Goal: Task Accomplishment & Management: Manage account settings

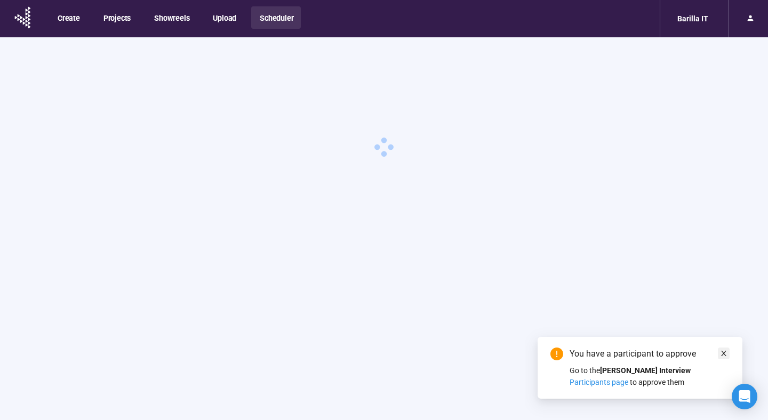
click at [720, 355] on icon "close" at bounding box center [723, 353] width 7 height 7
click at [687, 23] on div "Barilla IT" at bounding box center [693, 19] width 44 height 20
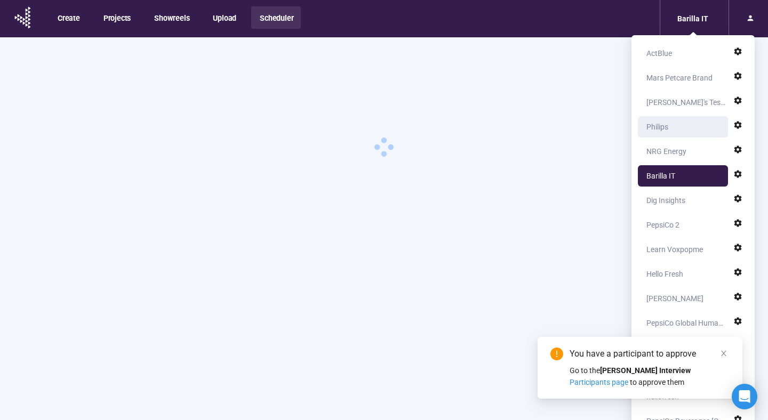
click at [668, 127] on div "Philips" at bounding box center [685, 126] width 79 height 21
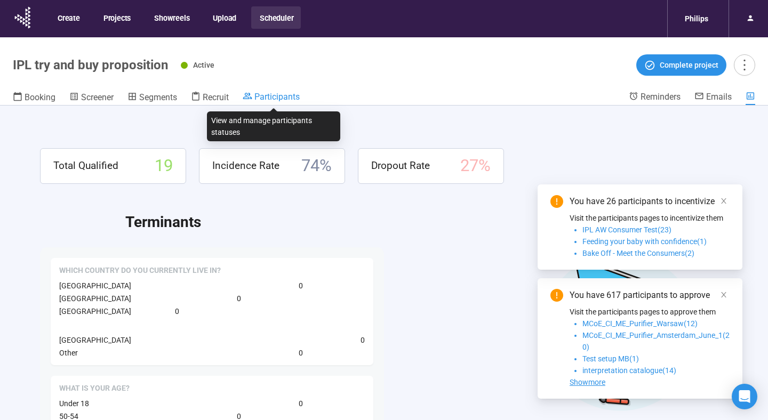
click at [284, 100] on span "Participants" at bounding box center [276, 97] width 45 height 10
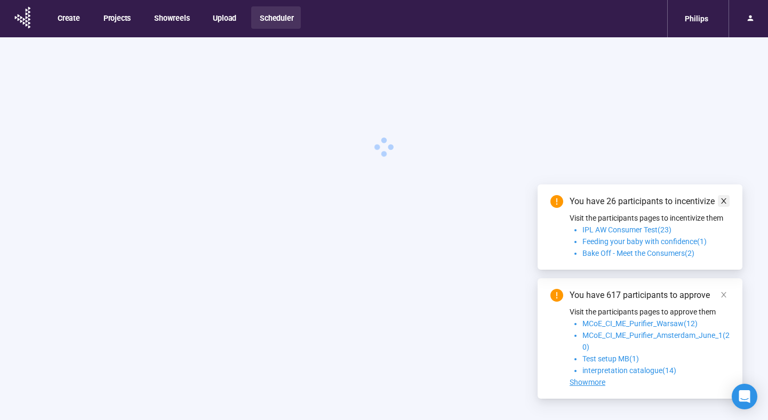
click at [721, 200] on icon "close" at bounding box center [723, 200] width 7 height 7
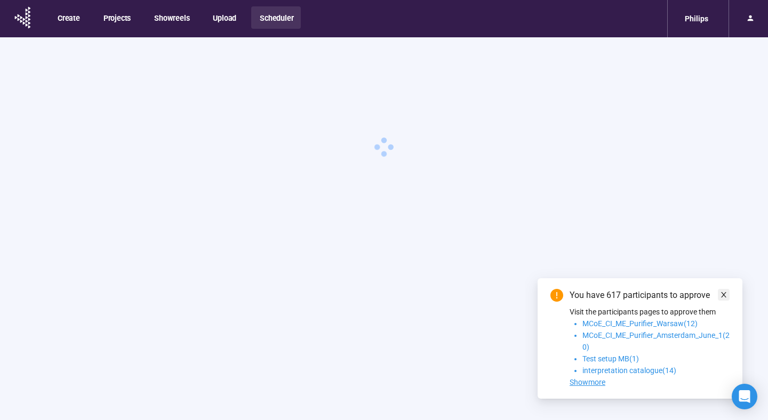
click at [726, 292] on icon "close" at bounding box center [723, 294] width 7 height 7
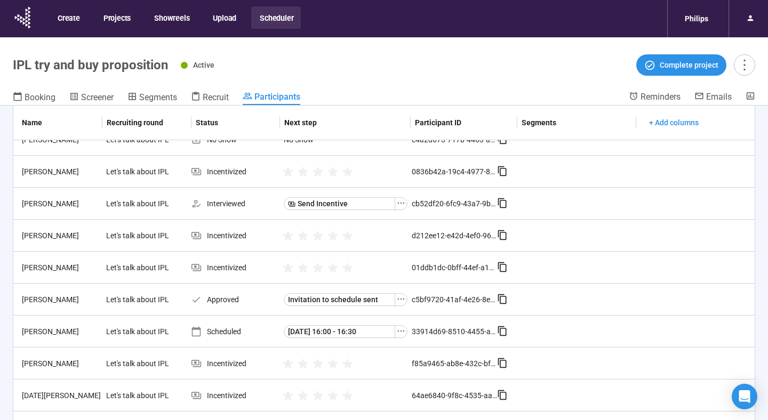
scroll to position [369, 0]
click at [399, 206] on button "button" at bounding box center [400, 202] width 13 height 13
click at [100, 207] on div "[PERSON_NAME]" at bounding box center [60, 203] width 84 height 12
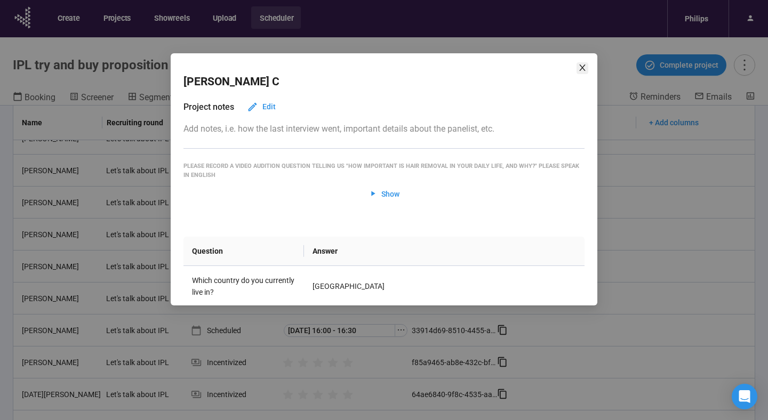
click at [579, 72] on span "Close" at bounding box center [582, 68] width 12 height 12
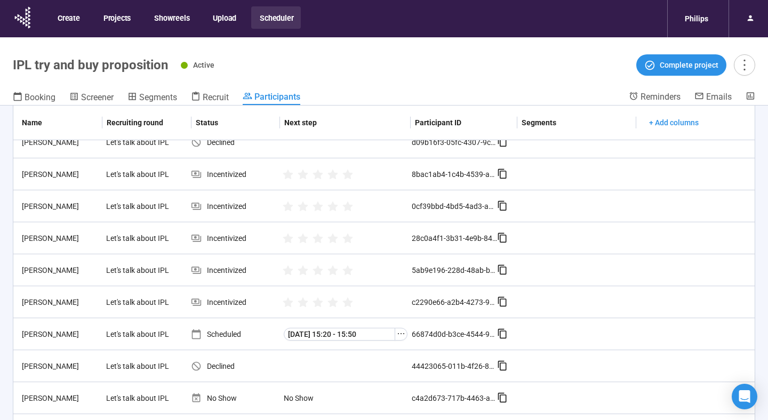
scroll to position [0, 0]
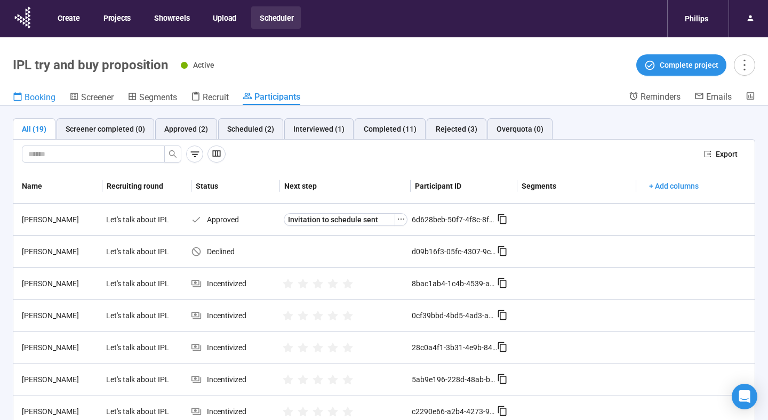
click at [41, 103] on link "Booking" at bounding box center [34, 98] width 43 height 14
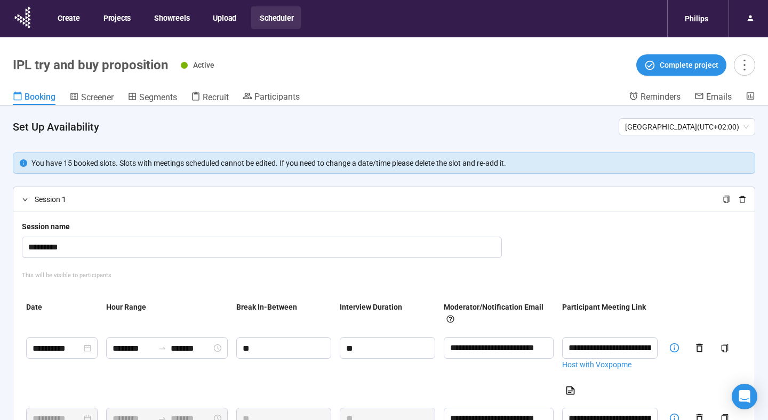
click at [38, 201] on span "Session 1" at bounding box center [374, 199] width 679 height 12
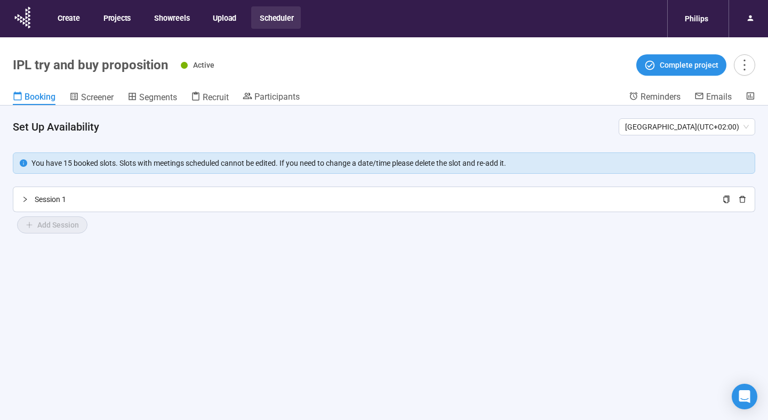
click at [38, 201] on span "Session 1" at bounding box center [374, 199] width 679 height 12
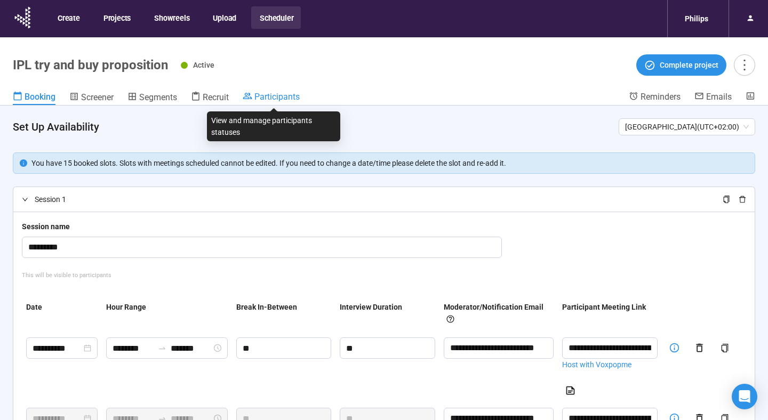
click at [279, 97] on span "Participants" at bounding box center [276, 97] width 45 height 10
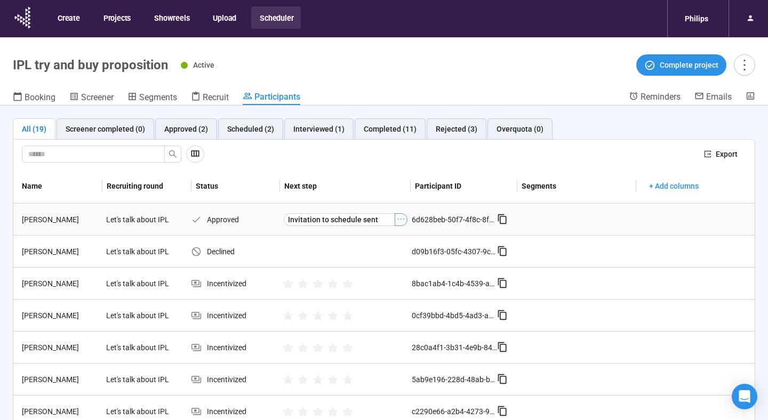
click at [401, 221] on icon "ellipsis" at bounding box center [401, 219] width 9 height 9
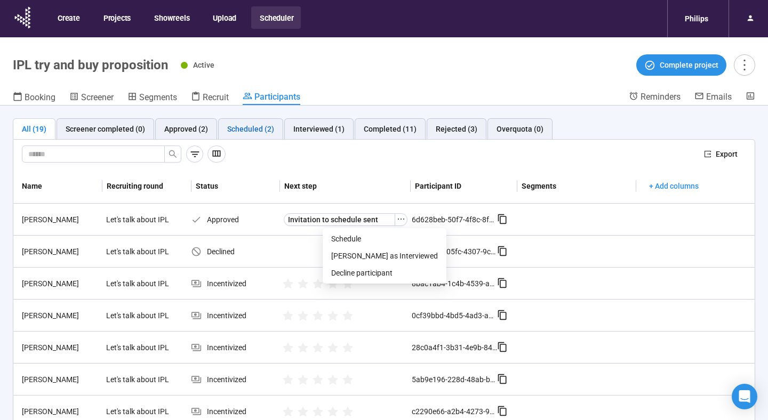
click at [261, 133] on div "Scheduled (2)" at bounding box center [250, 129] width 47 height 12
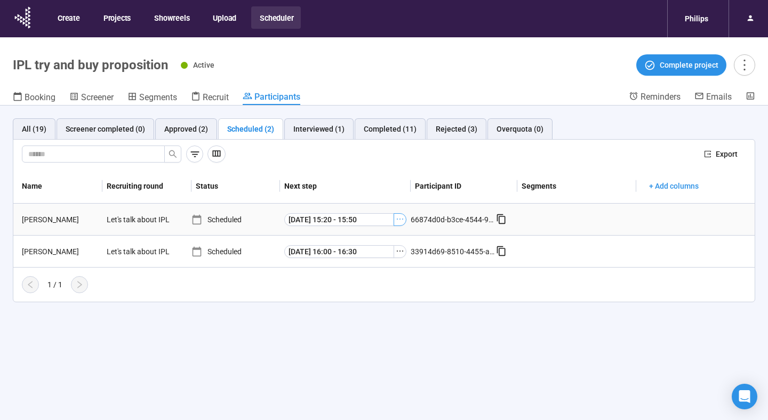
click at [402, 223] on icon "ellipsis" at bounding box center [399, 219] width 9 height 9
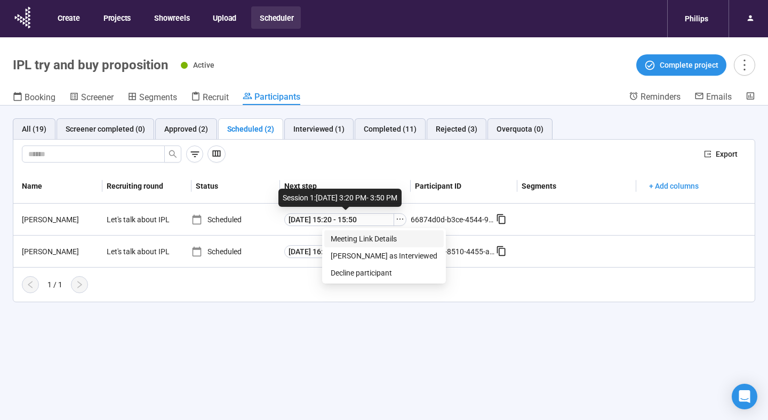
click at [386, 241] on span "Meeting Link Details" at bounding box center [383, 239] width 107 height 12
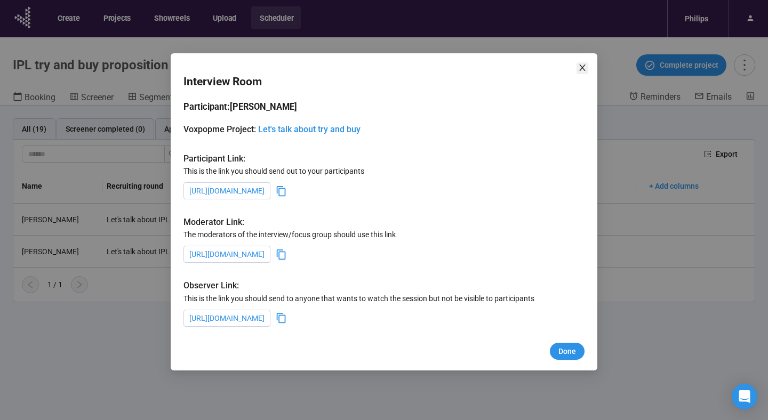
click at [583, 69] on icon "close" at bounding box center [582, 67] width 9 height 9
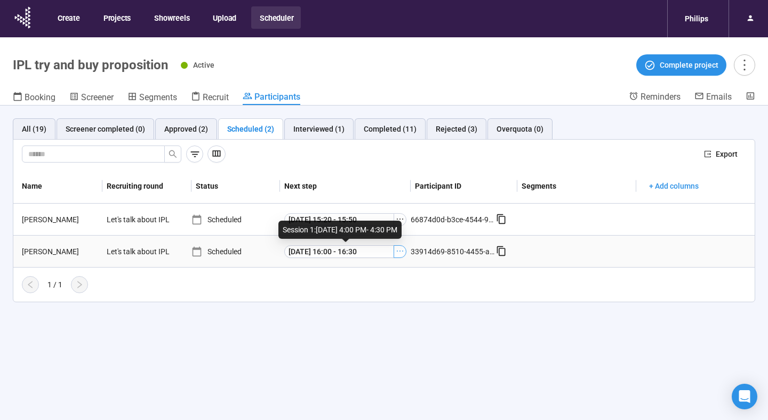
click at [399, 254] on icon "ellipsis" at bounding box center [399, 251] width 9 height 9
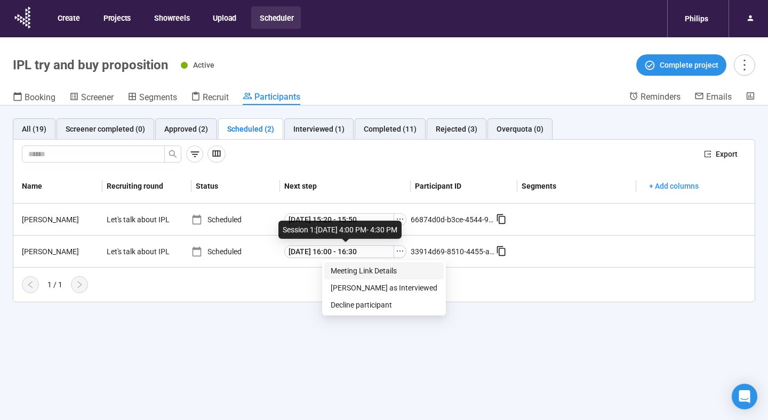
click at [392, 276] on span "Meeting Link Details" at bounding box center [383, 271] width 107 height 12
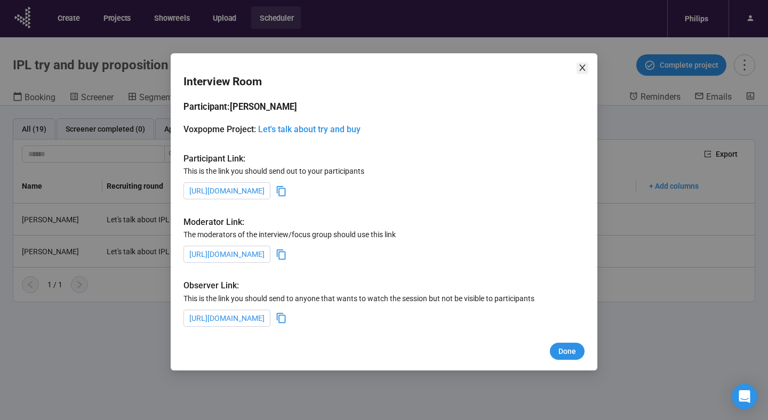
click at [579, 66] on icon "close" at bounding box center [582, 67] width 9 height 9
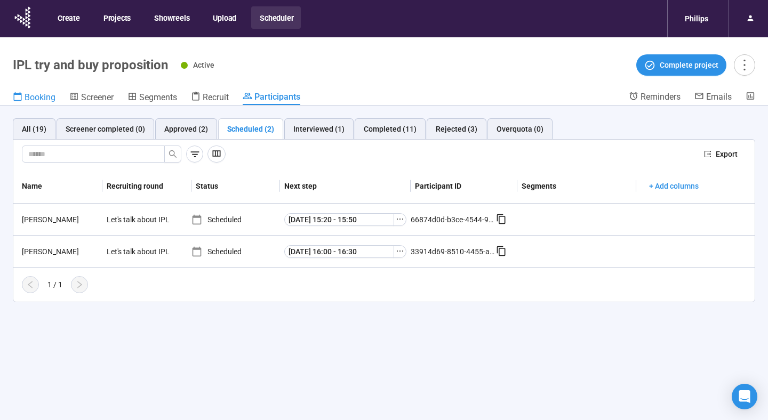
click at [42, 97] on span "Booking" at bounding box center [40, 97] width 31 height 10
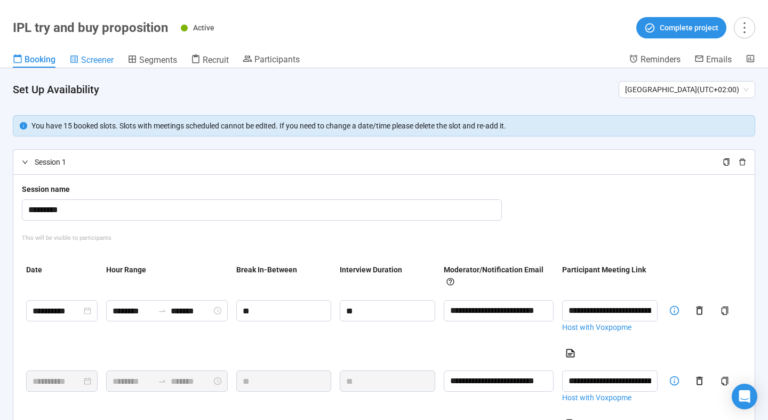
click at [100, 61] on span "Screener" at bounding box center [97, 60] width 33 height 10
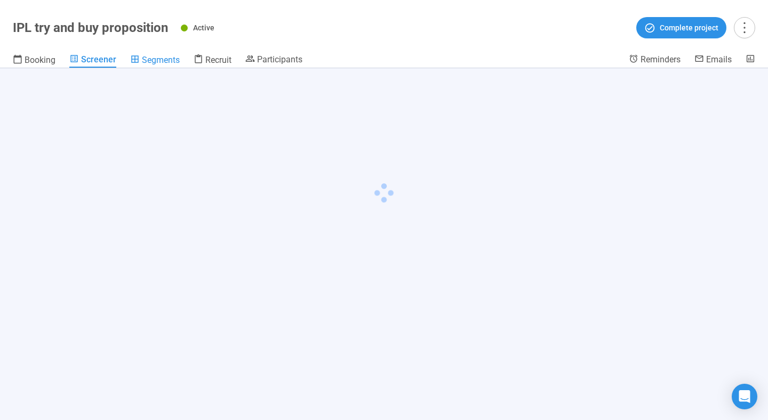
click at [152, 58] on span "Segments" at bounding box center [161, 60] width 38 height 10
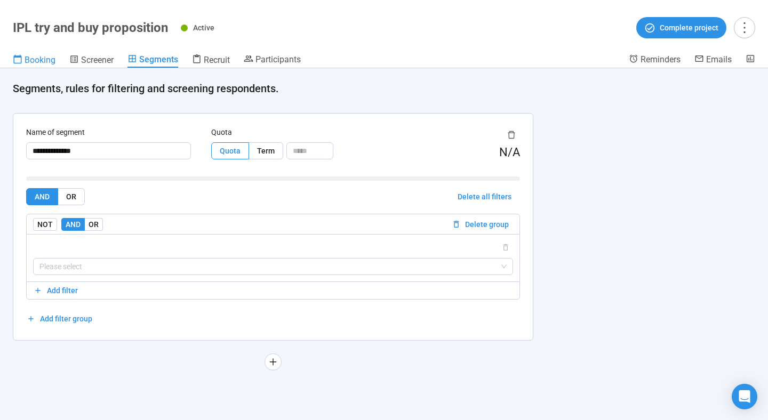
click at [44, 57] on span "Booking" at bounding box center [40, 60] width 31 height 10
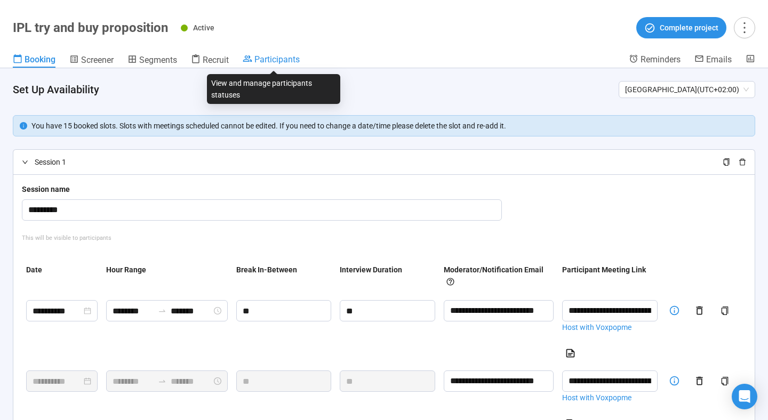
click at [282, 61] on span "Participants" at bounding box center [276, 59] width 45 height 10
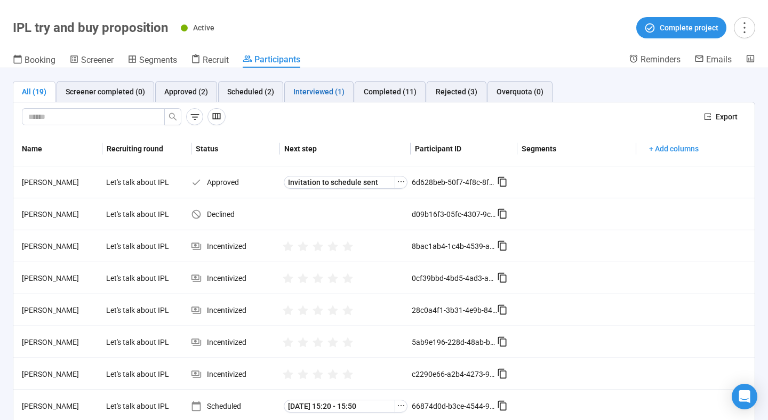
click at [317, 88] on div "Interviewed (1)" at bounding box center [318, 92] width 51 height 12
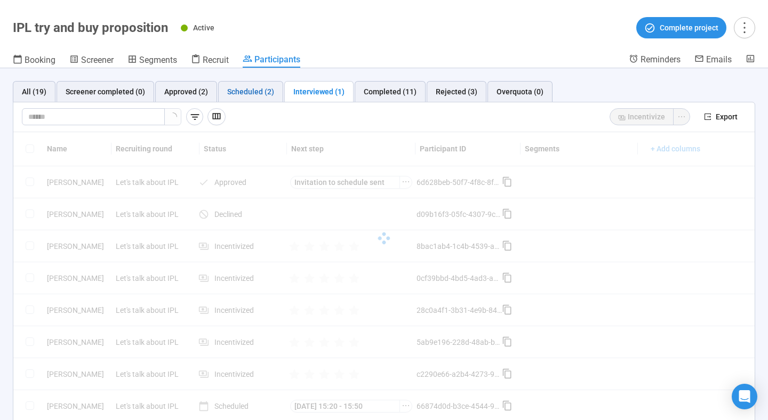
click at [259, 90] on div "Scheduled (2)" at bounding box center [250, 92] width 47 height 12
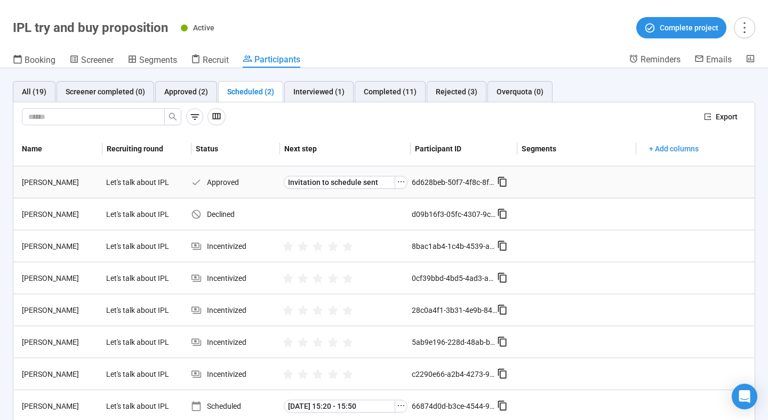
click at [406, 177] on div "Invitation to schedule sent" at bounding box center [346, 182] width 124 height 13
click at [403, 179] on icon "ellipsis" at bounding box center [401, 181] width 9 height 9
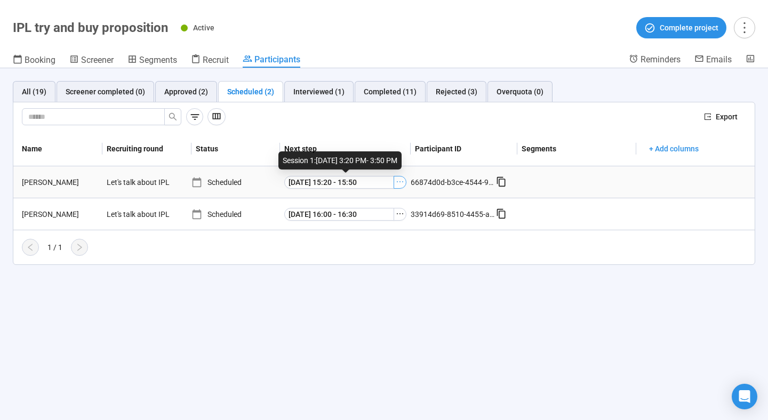
click at [398, 182] on icon "ellipsis" at bounding box center [399, 181] width 9 height 9
click at [387, 195] on li "Meeting Link Details" at bounding box center [383, 201] width 119 height 17
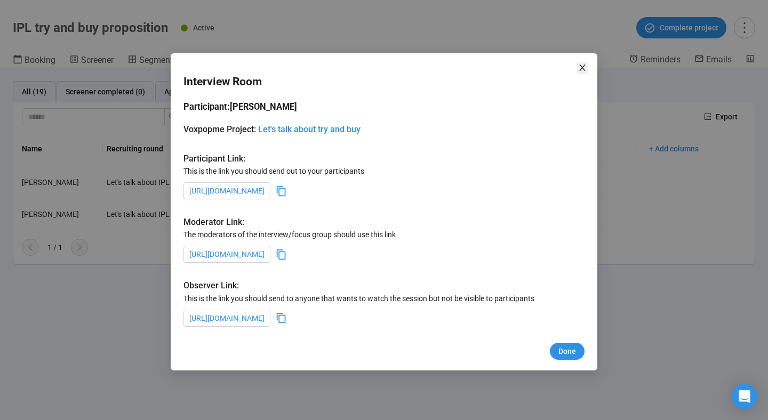
click at [582, 68] on icon "close" at bounding box center [582, 67] width 6 height 6
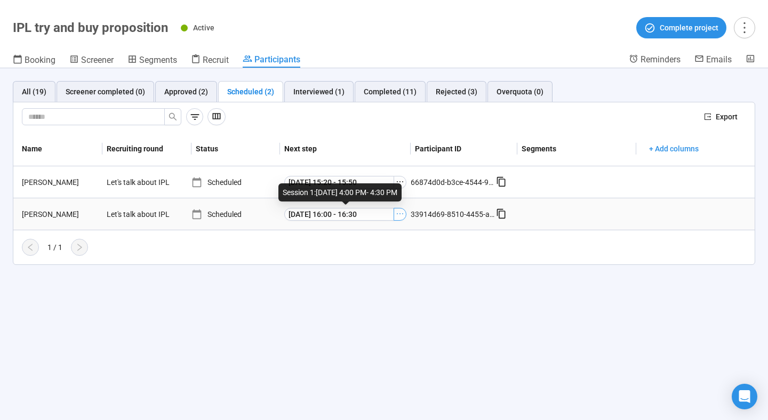
click at [399, 213] on icon "ellipsis" at bounding box center [399, 213] width 9 height 9
click at [392, 230] on span "Meeting Link Details" at bounding box center [383, 234] width 107 height 12
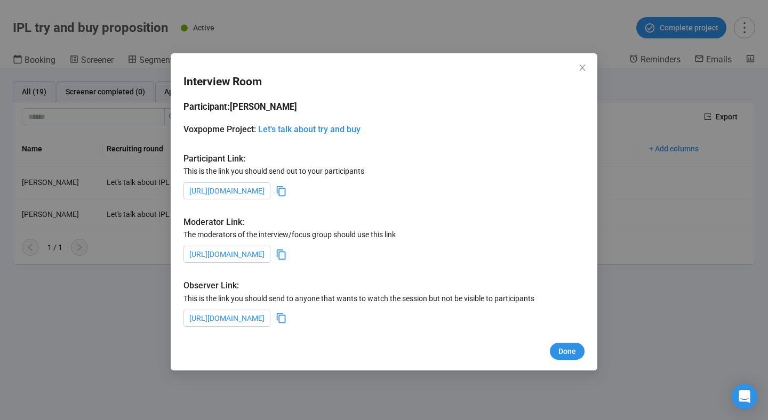
click at [101, 69] on div "Interview Room Participant: Jasmin A Voxpopme Project: Let's talk about try and…" at bounding box center [384, 210] width 768 height 420
click at [50, 64] on div "Interview Room Participant: Jasmin A Voxpopme Project: Let's talk about try and…" at bounding box center [384, 210] width 768 height 420
click at [563, 349] on span "Done" at bounding box center [567, 351] width 18 height 12
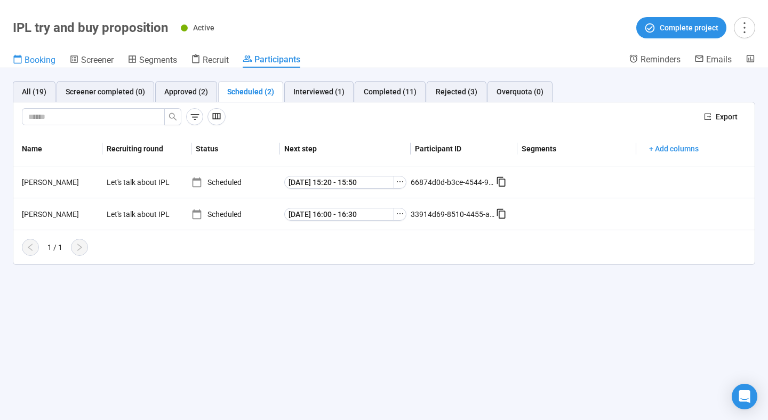
click at [44, 62] on span "Booking" at bounding box center [40, 60] width 31 height 10
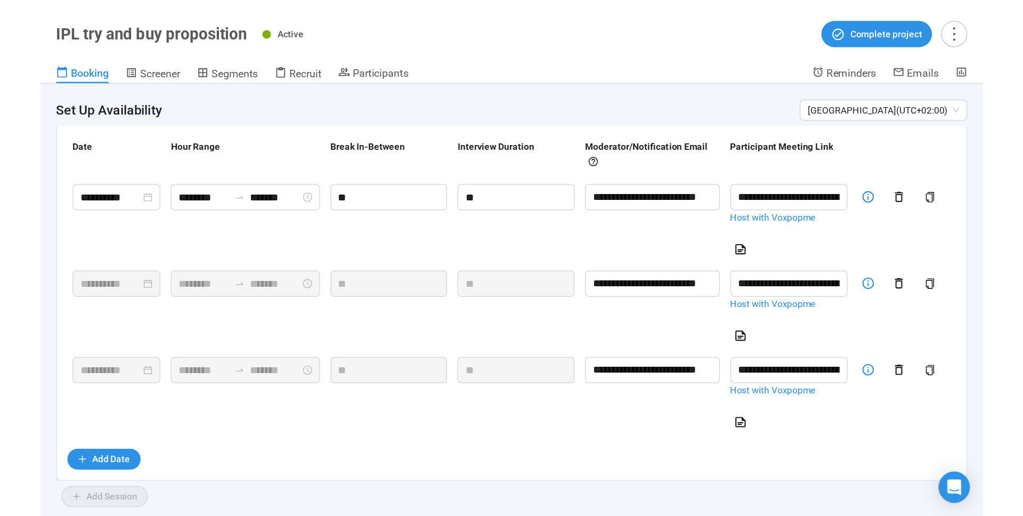
scroll to position [153, 0]
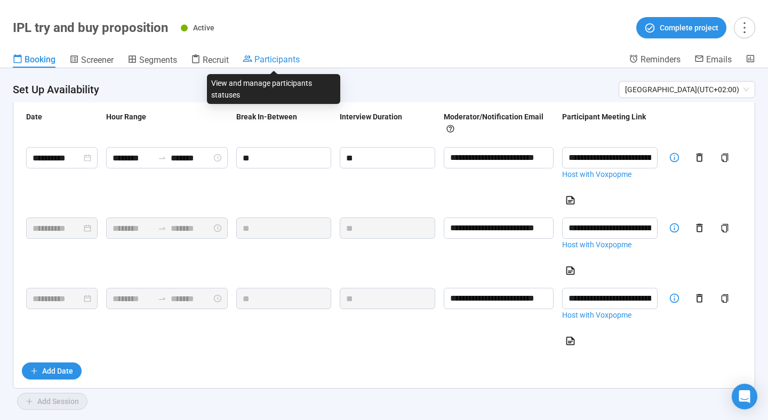
click at [278, 60] on span "Participants" at bounding box center [276, 59] width 45 height 10
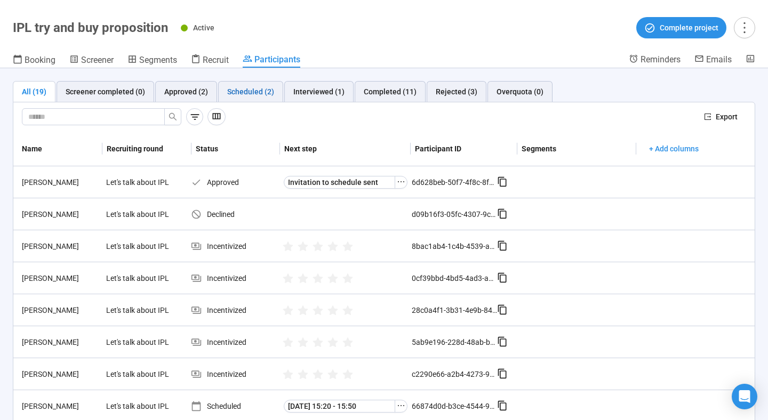
click at [243, 86] on div "Scheduled (2)" at bounding box center [250, 92] width 47 height 12
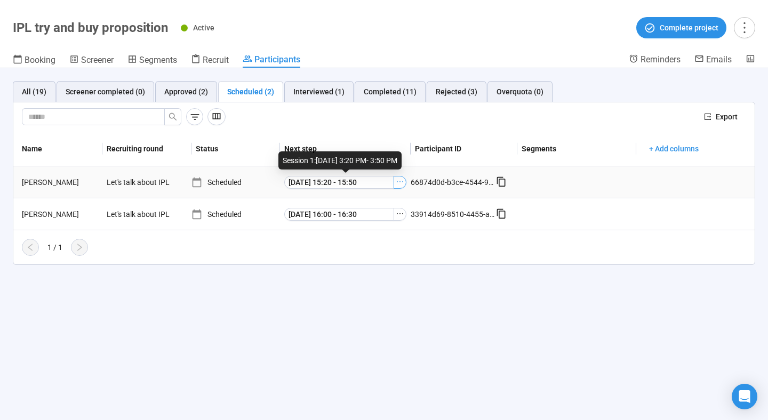
click at [403, 180] on icon "ellipsis" at bounding box center [399, 181] width 9 height 9
click at [395, 199] on span "Meeting Link Details" at bounding box center [383, 202] width 107 height 12
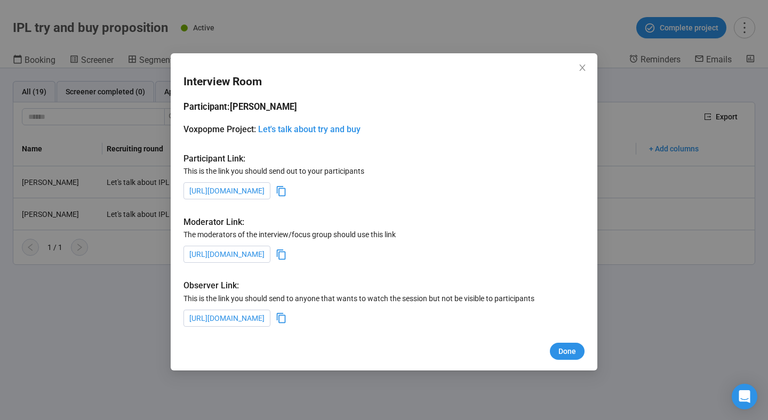
click at [518, 253] on div "https://interview-room.voxpopme.com/moderator/14fd6b95-f4db-4e6e-b661-18e146328…" at bounding box center [383, 254] width 401 height 17
click at [287, 253] on icon at bounding box center [281, 254] width 11 height 11
click at [577, 68] on span "Close" at bounding box center [582, 68] width 12 height 12
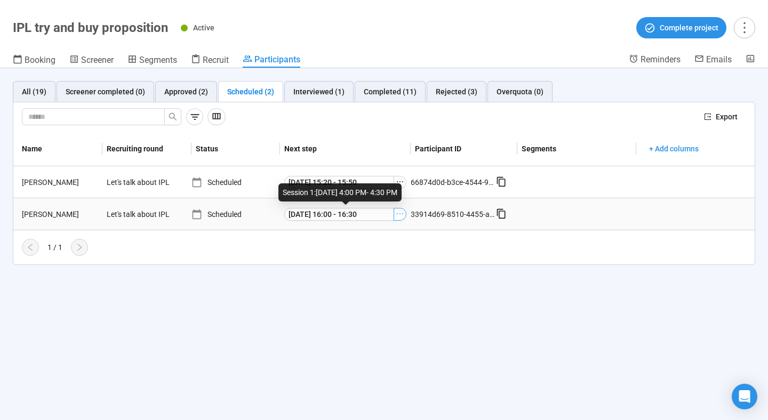
click at [398, 219] on button "button" at bounding box center [399, 214] width 13 height 13
click at [389, 229] on span "Meeting Link Details" at bounding box center [383, 234] width 107 height 12
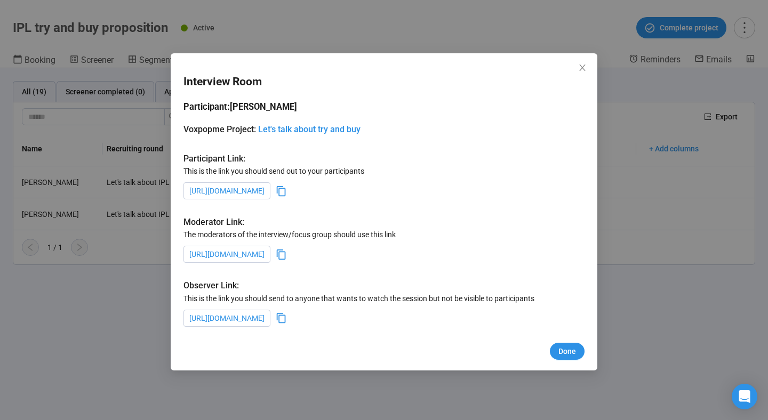
click at [287, 189] on icon at bounding box center [281, 190] width 11 height 11
click at [585, 71] on icon "close" at bounding box center [582, 67] width 9 height 9
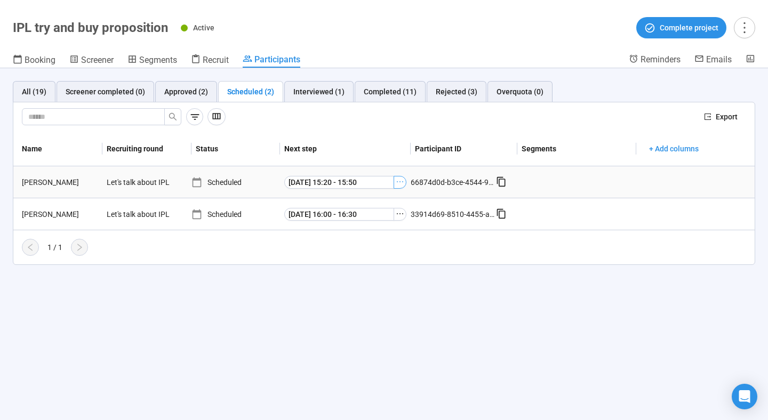
click at [399, 183] on icon "ellipsis" at bounding box center [399, 181] width 9 height 9
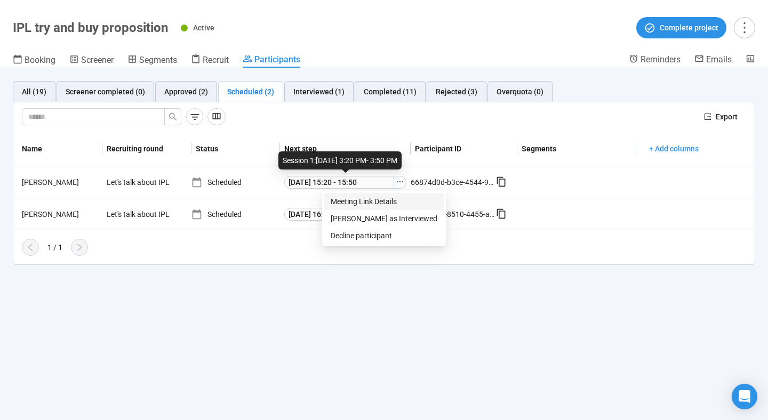
click at [392, 197] on span "Meeting Link Details" at bounding box center [383, 202] width 107 height 12
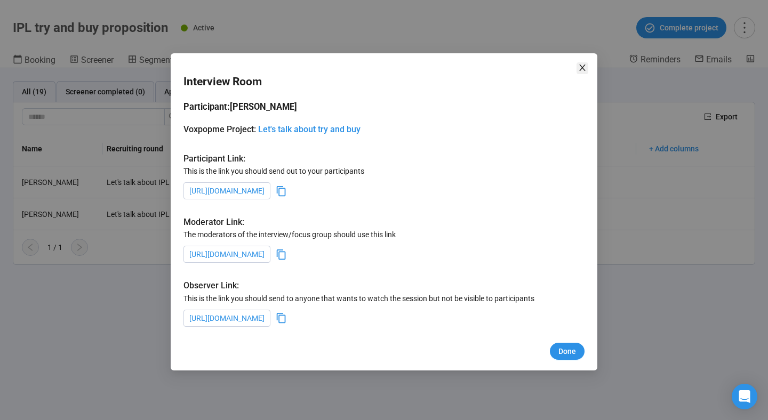
click at [583, 71] on icon "close" at bounding box center [582, 67] width 9 height 9
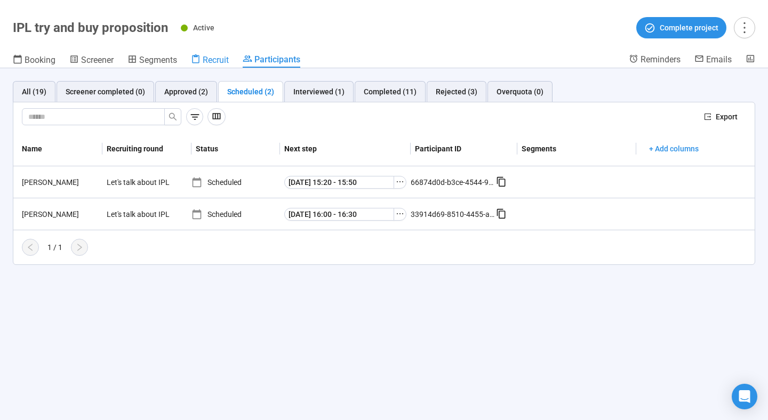
click at [216, 64] on span "Recruit" at bounding box center [216, 60] width 26 height 10
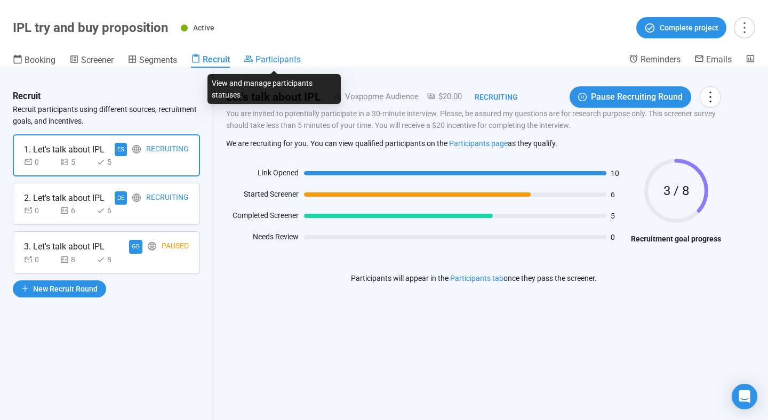
click at [293, 60] on span "Participants" at bounding box center [277, 59] width 45 height 10
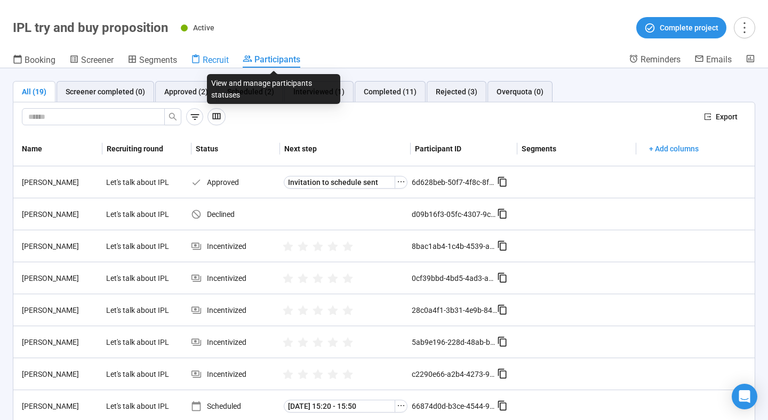
click at [206, 61] on span "Recruit" at bounding box center [216, 60] width 26 height 10
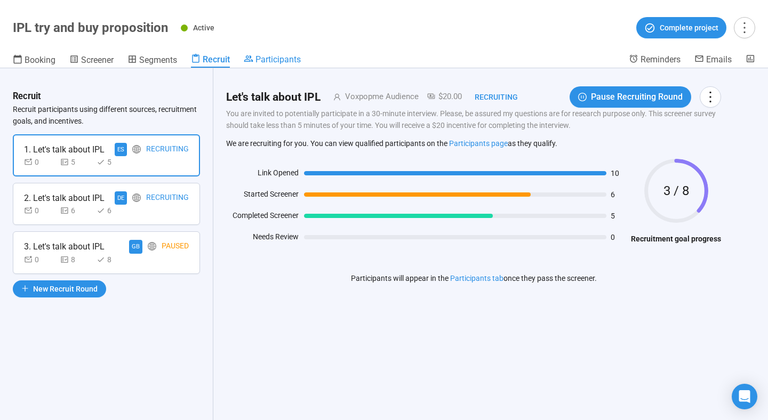
click at [287, 56] on span "Participants" at bounding box center [277, 59] width 45 height 10
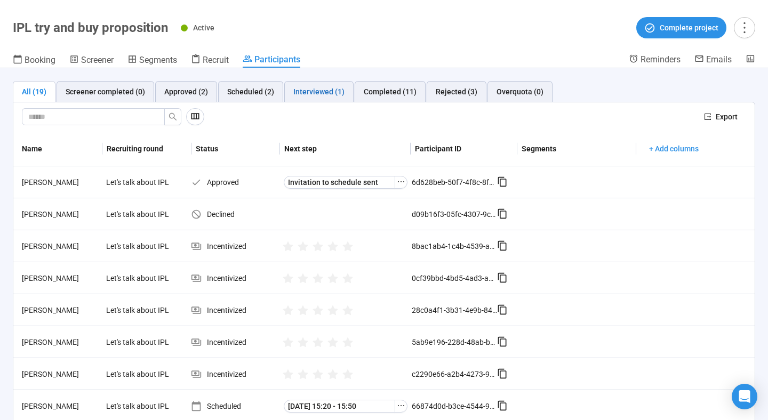
click at [311, 86] on div "Interviewed (1)" at bounding box center [318, 92] width 51 height 12
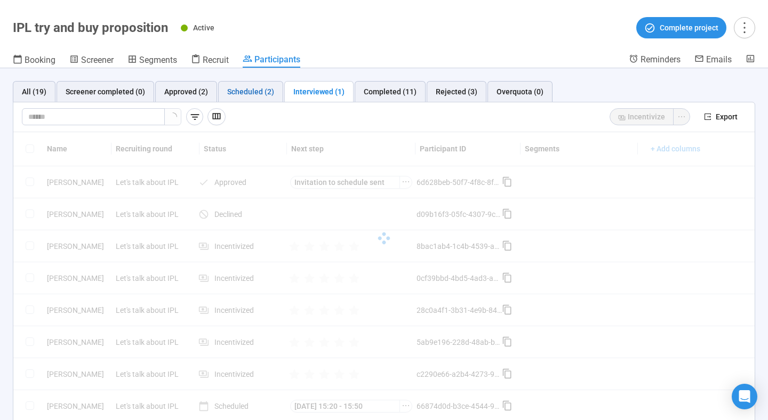
click at [253, 89] on div "Scheduled (2)" at bounding box center [250, 92] width 47 height 12
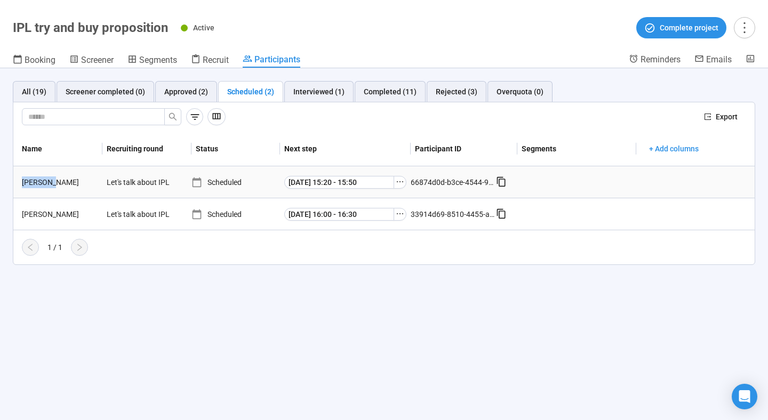
drag, startPoint x: 45, startPoint y: 185, endPoint x: 22, endPoint y: 185, distance: 22.9
click at [22, 185] on div "Julia K." at bounding box center [60, 182] width 85 height 12
copy div "Julia K."
click at [394, 184] on button "button" at bounding box center [399, 182] width 13 height 13
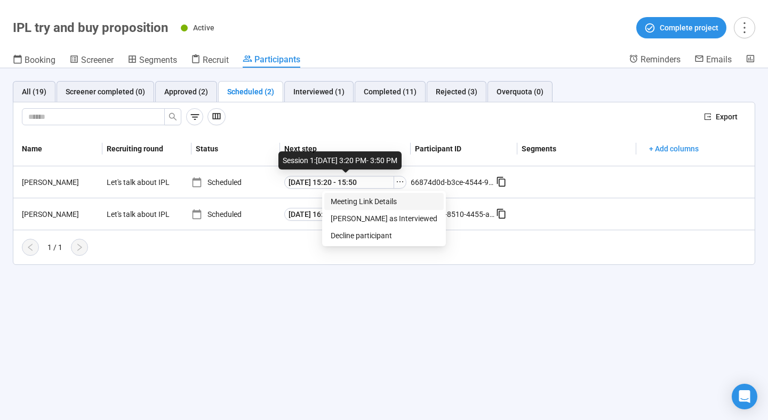
click at [387, 196] on span "Meeting Link Details" at bounding box center [383, 202] width 107 height 12
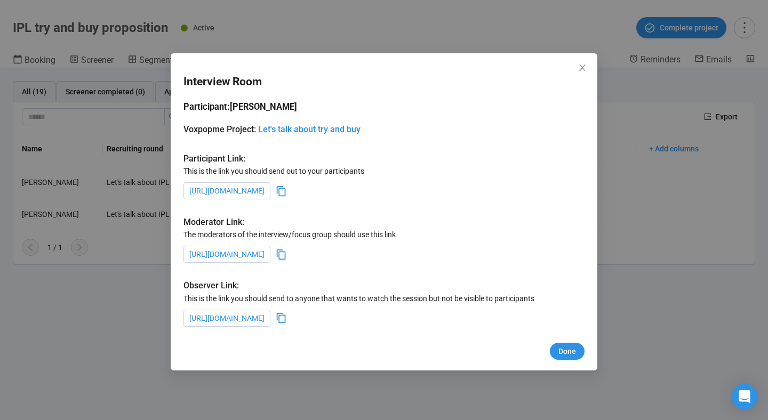
click at [287, 256] on icon at bounding box center [281, 254] width 11 height 11
click at [286, 191] on icon at bounding box center [281, 191] width 9 height 10
click at [629, 276] on div "Interview Room Participant: Julia K Voxpopme Project: Let's talk about try and …" at bounding box center [384, 210] width 768 height 420
click at [585, 59] on div "Interview Room Participant: Julia K Voxpopme Project: Let's talk about try and …" at bounding box center [384, 211] width 426 height 317
click at [585, 66] on icon "close" at bounding box center [582, 67] width 9 height 9
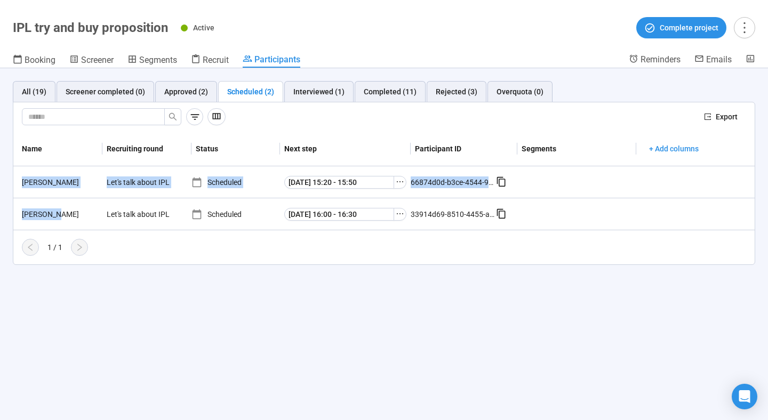
drag, startPoint x: 67, startPoint y: 214, endPoint x: 3, endPoint y: 211, distance: 64.0
click at [3, 211] on div "All (19) Screener completed (0) Approved (2) Scheduled (2) Interviewed (1) Comp…" at bounding box center [384, 172] width 768 height 209
copy table "Julia K. Let's talk about IPL Scheduled Thu, Oct 2 15:20 - 15:50 66874d0d-b3ce-…"
click at [62, 211] on div "Jasmin A." at bounding box center [60, 214] width 85 height 12
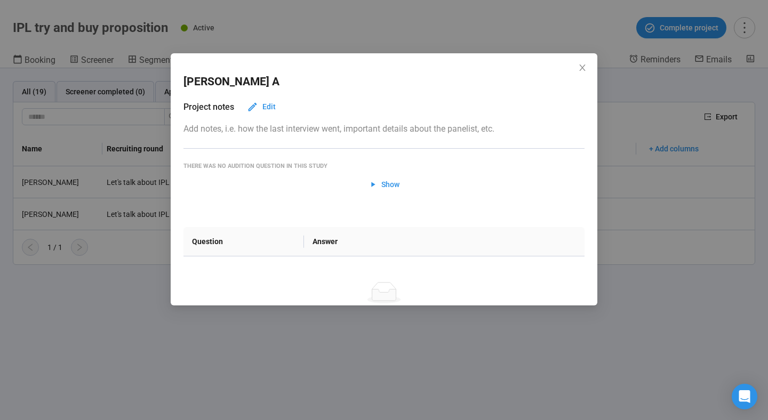
click at [30, 211] on div "Jasmin A Project notes Edit Add notes, i.e. how the last interview went, import…" at bounding box center [384, 210] width 768 height 420
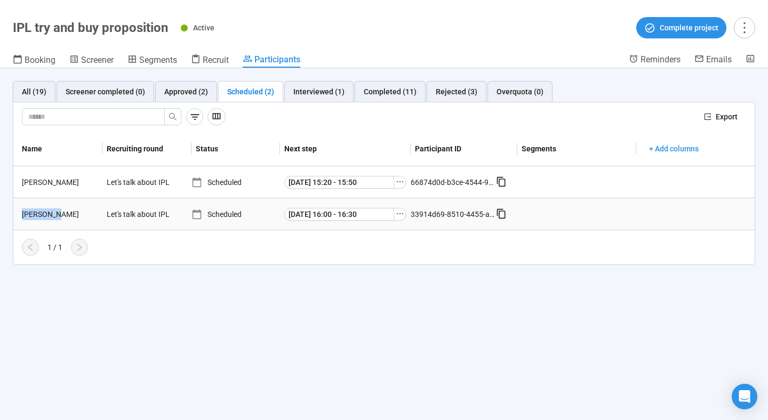
drag, startPoint x: 57, startPoint y: 215, endPoint x: 19, endPoint y: 215, distance: 38.4
click at [19, 215] on div "Jasmin A." at bounding box center [60, 214] width 85 height 12
copy div "Jasmin A."
click at [48, 58] on span "Booking" at bounding box center [40, 60] width 31 height 10
